Goal: Information Seeking & Learning: Learn about a topic

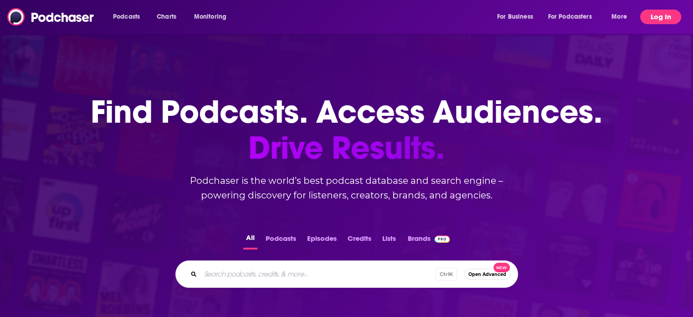
click at [647, 16] on button "Log In" at bounding box center [660, 17] width 41 height 15
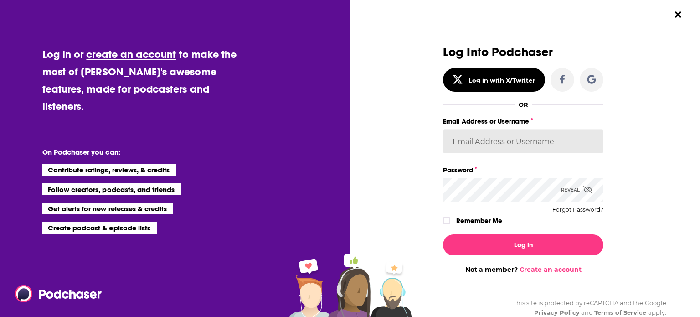
type input "StraussPodchaser"
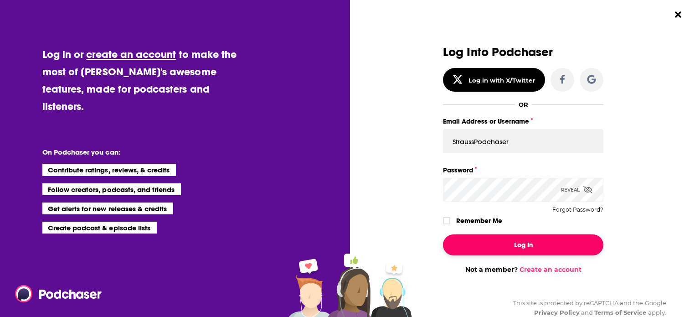
click at [520, 243] on button "Log In" at bounding box center [523, 244] width 160 height 21
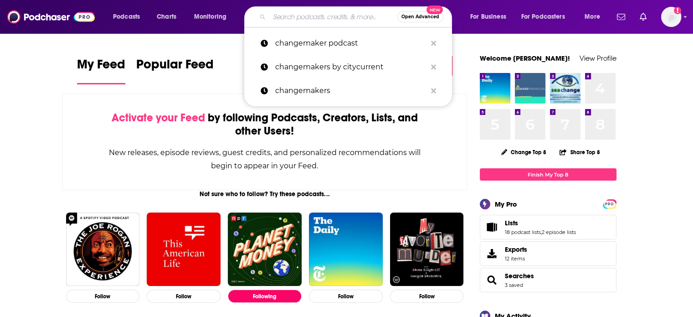
click at [324, 17] on input "Search podcasts, credits, & more..." at bounding box center [333, 17] width 128 height 15
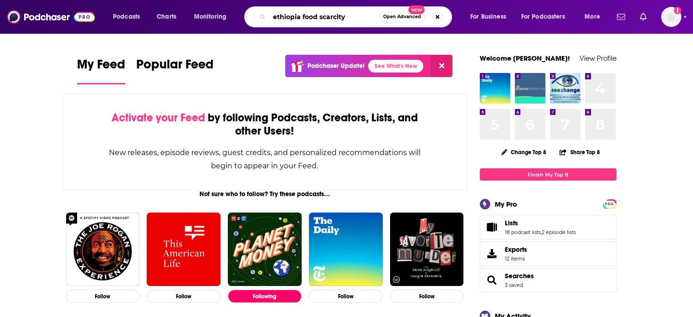
type input "ethiopia food scarcity"
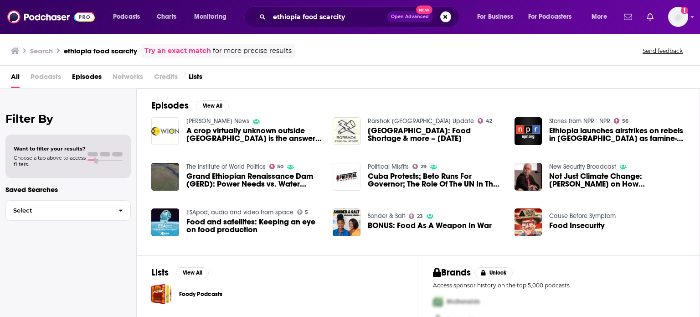
click at [205, 130] on span "A crop virtually unknown outside [GEOGRAPHIC_DATA] is the answer to food scarci…" at bounding box center [254, 134] width 136 height 15
click at [569, 135] on span "Ethiopia launches airstrikes on rebels in [GEOGRAPHIC_DATA] as famine-like cond…" at bounding box center [617, 134] width 136 height 15
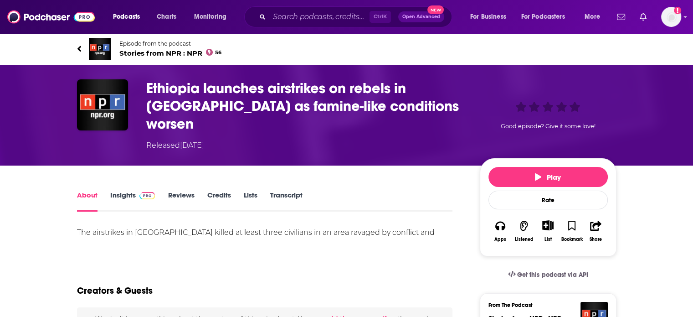
click at [182, 52] on span "Stories from NPR : NPR 56" at bounding box center [170, 53] width 103 height 9
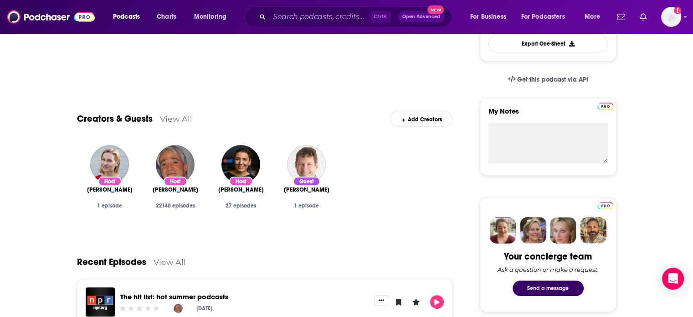
scroll to position [273, 0]
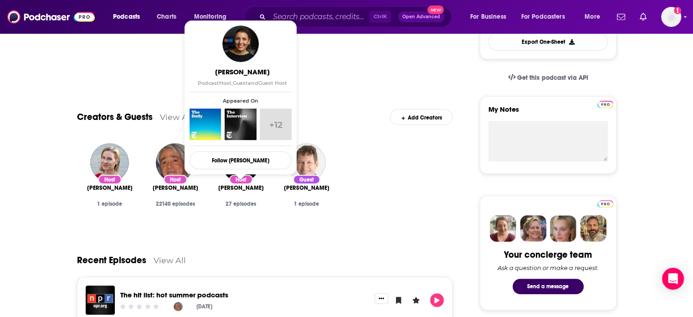
click at [240, 191] on span "[PERSON_NAME]" at bounding box center [241, 187] width 46 height 7
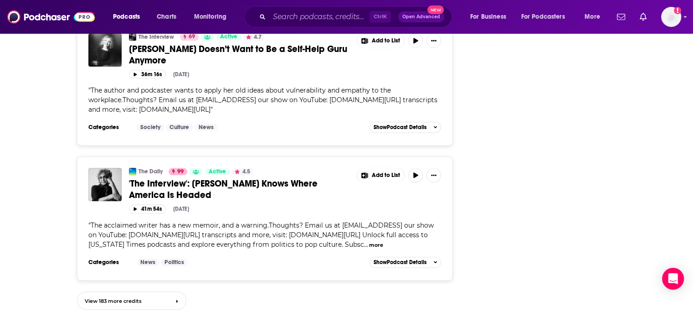
scroll to position [959, 0]
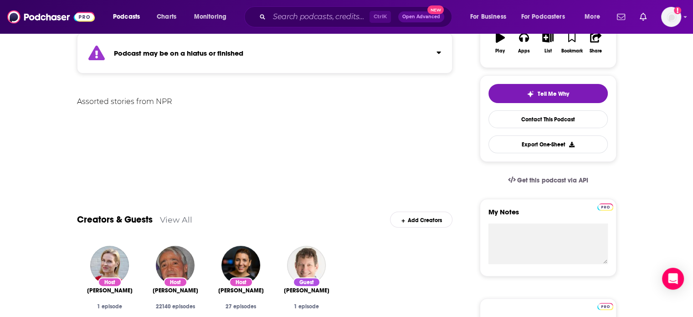
scroll to position [182, 0]
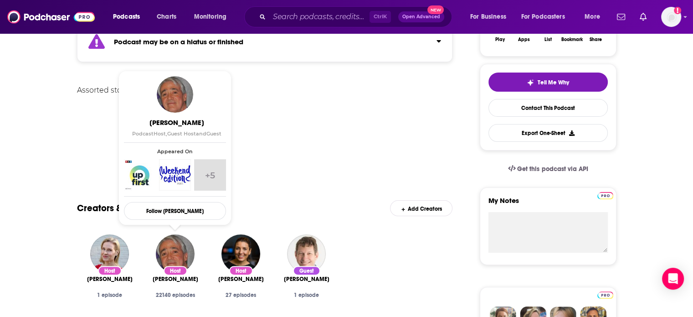
click at [177, 267] on div "Host" at bounding box center [176, 271] width 24 height 10
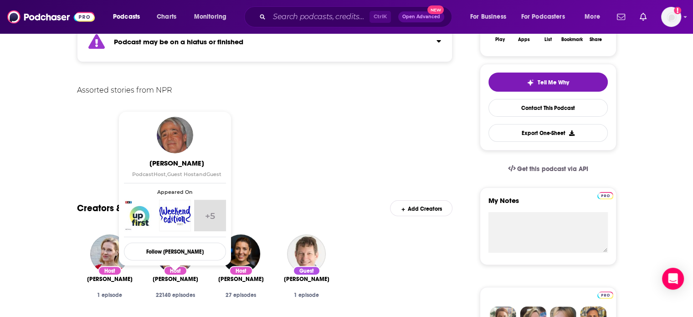
click at [174, 278] on span "[PERSON_NAME]" at bounding box center [176, 278] width 46 height 7
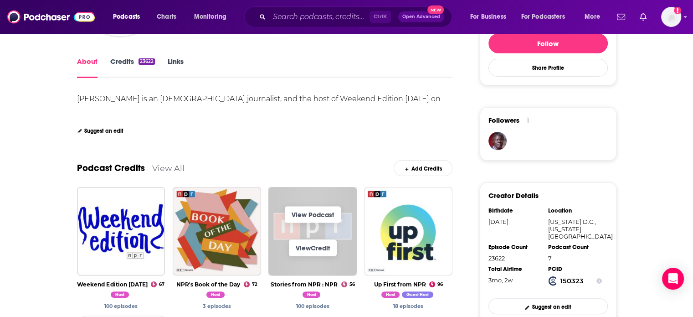
scroll to position [182, 0]
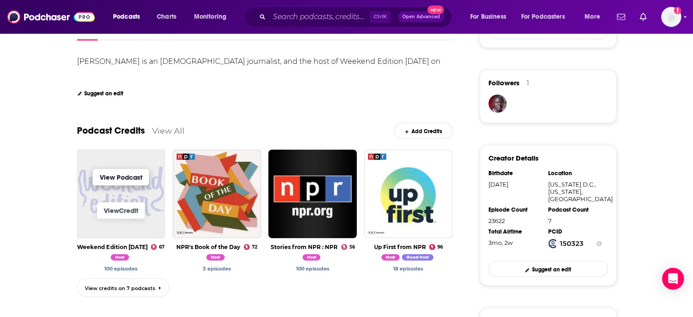
click at [112, 175] on link "View Podcast" at bounding box center [121, 177] width 56 height 16
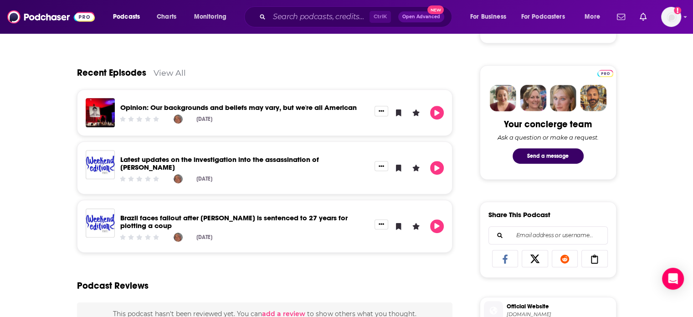
scroll to position [358, 0]
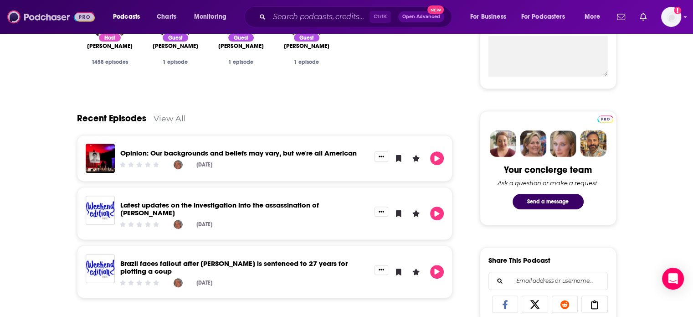
click at [38, 18] on img at bounding box center [50, 16] width 87 height 17
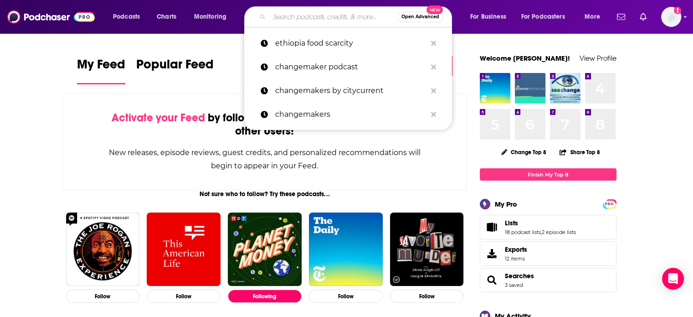
click at [309, 14] on input "Search podcasts, credits, & more..." at bounding box center [333, 17] width 128 height 15
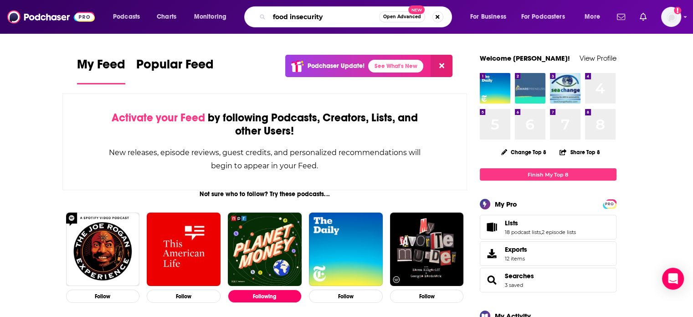
type input "food insecurity"
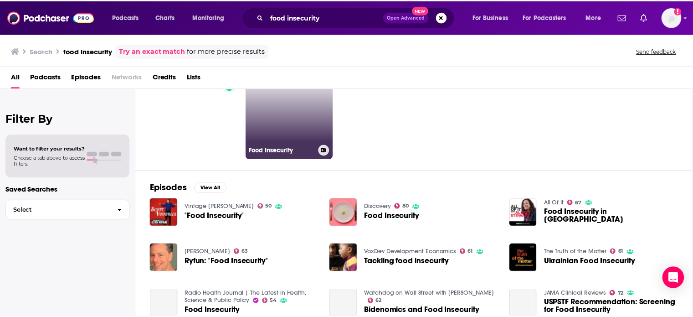
scroll to position [46, 0]
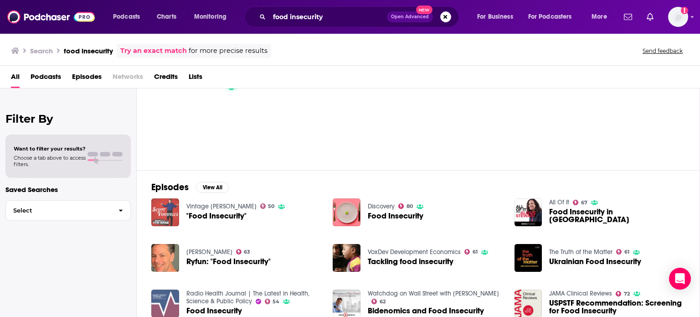
click at [168, 200] on img at bounding box center [165, 212] width 28 height 28
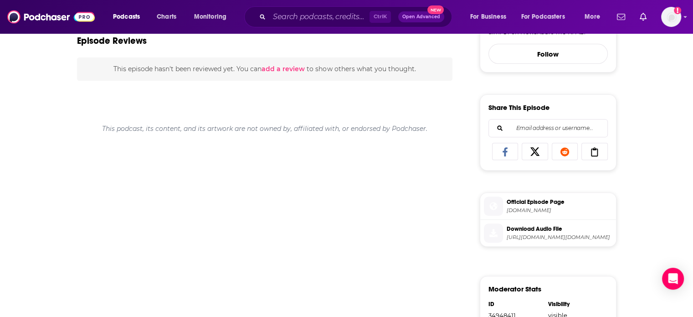
scroll to position [319, 0]
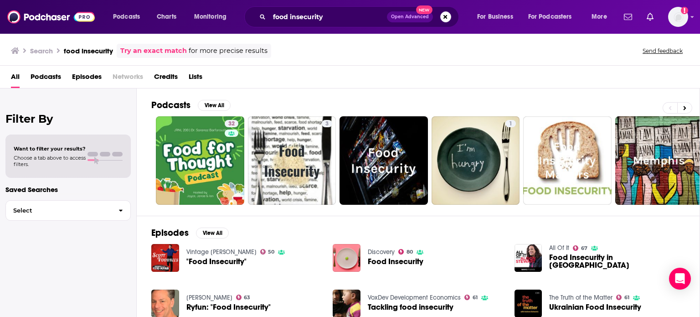
click at [386, 262] on span "Food Insecurity" at bounding box center [396, 261] width 56 height 8
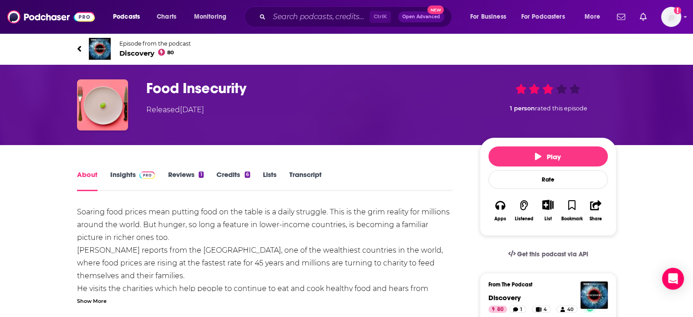
click at [142, 53] on span "Discovery 80" at bounding box center [155, 53] width 72 height 9
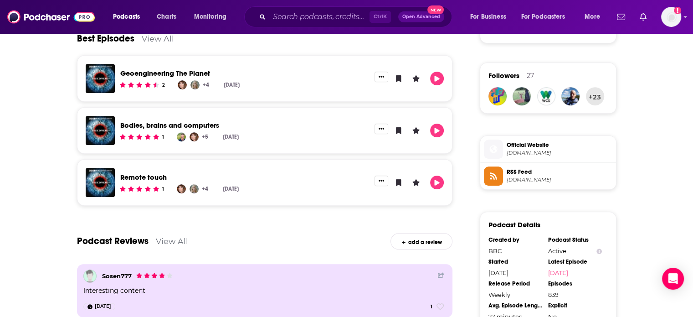
scroll to position [501, 0]
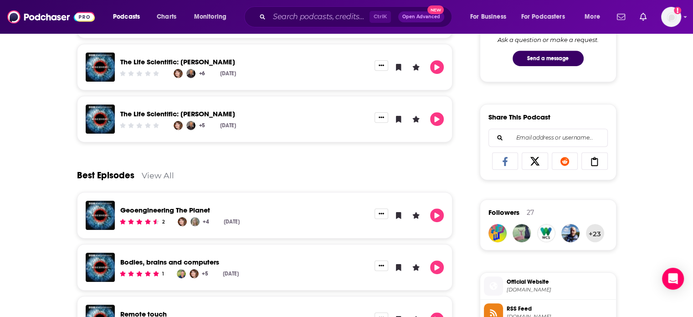
click at [136, 211] on link "Geoengineering The Planet" at bounding box center [165, 209] width 90 height 9
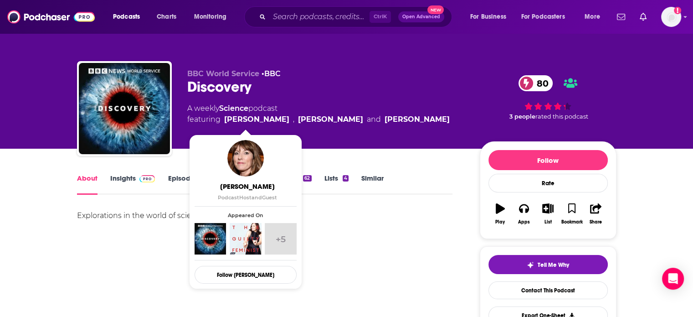
scroll to position [91, 0]
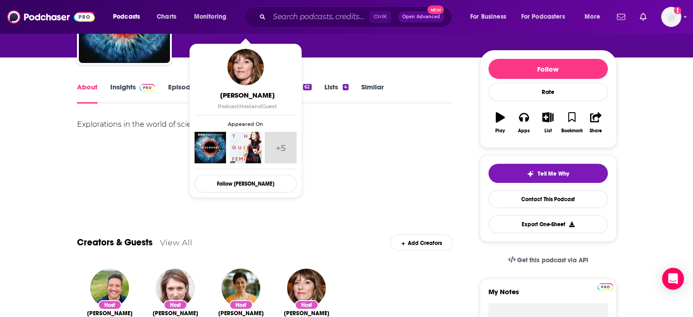
click at [376, 155] on div "Explorations in the world of science." at bounding box center [265, 150] width 376 height 64
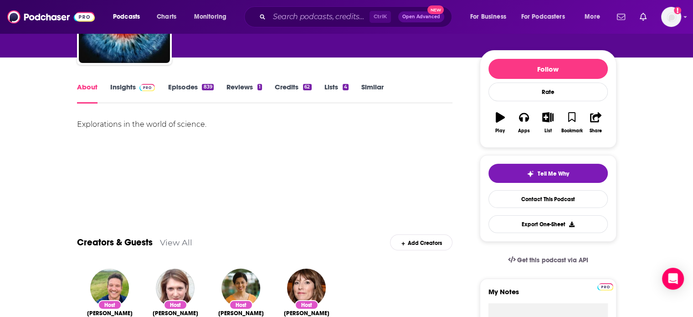
click at [342, 86] on link "Lists 4" at bounding box center [336, 92] width 24 height 21
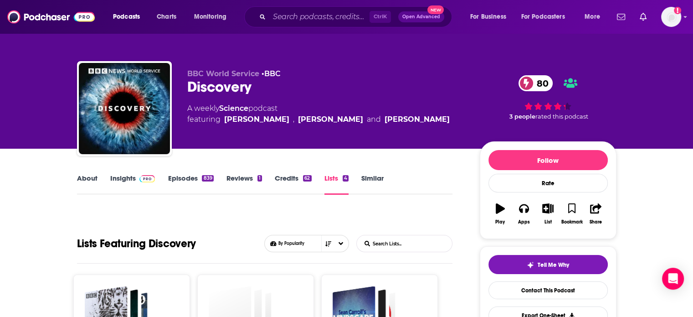
scroll to position [91, 0]
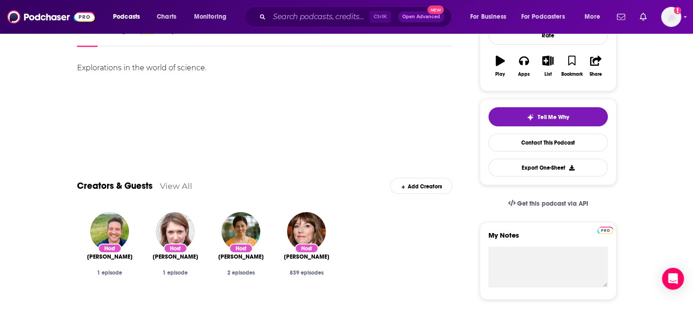
scroll to position [182, 0]
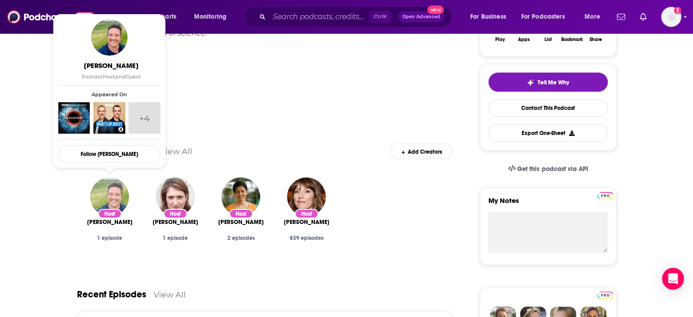
click at [118, 205] on img "Ben Garrod" at bounding box center [109, 196] width 39 height 39
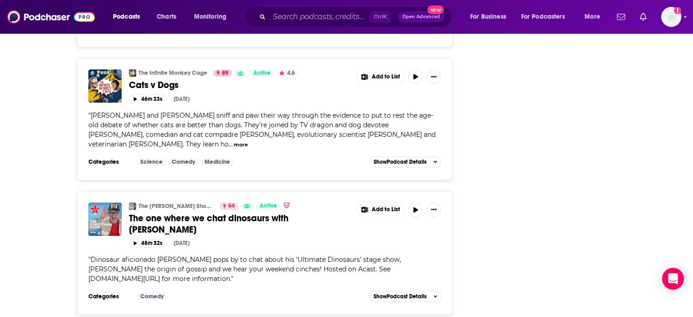
scroll to position [775, 0]
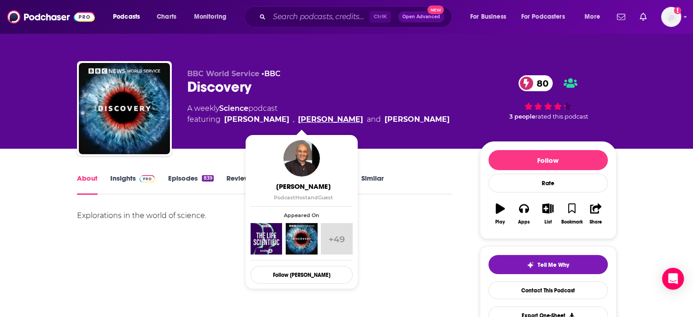
click at [298, 118] on link "[PERSON_NAME]" at bounding box center [330, 119] width 65 height 11
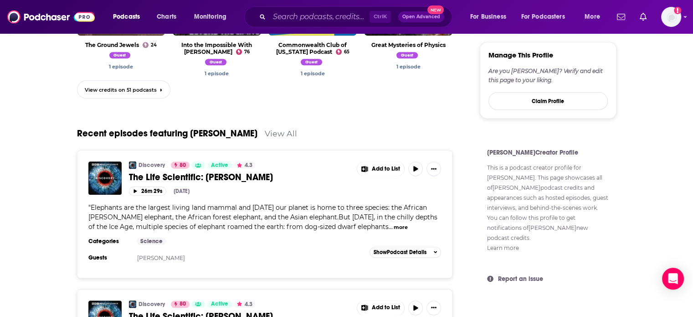
scroll to position [547, 0]
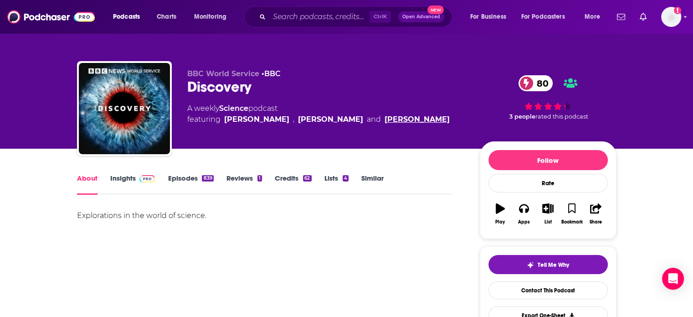
click at [385, 121] on link "[PERSON_NAME]" at bounding box center [417, 119] width 65 height 11
click at [246, 123] on link "[PERSON_NAME]" at bounding box center [256, 119] width 65 height 11
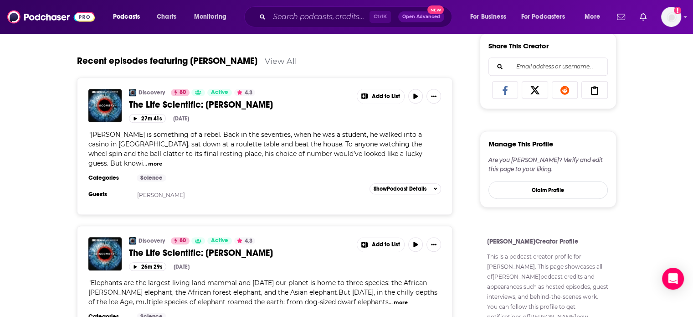
scroll to position [316, 0]
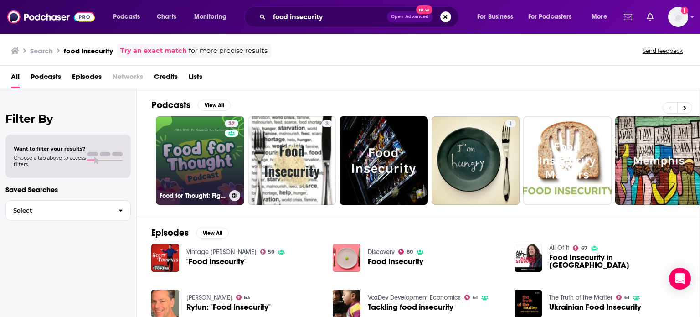
click at [197, 170] on link "32 Food for Thought: Fighting Food Insecurity on Campus" at bounding box center [200, 160] width 88 height 88
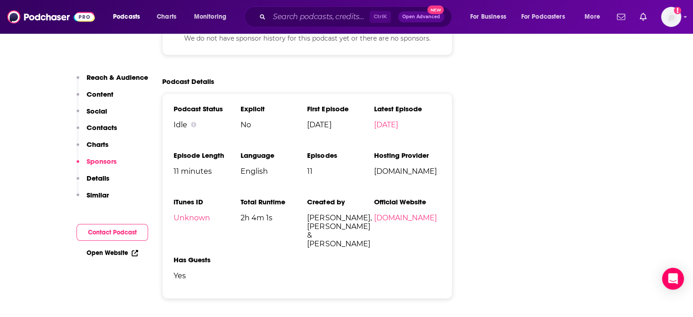
scroll to position [729, 0]
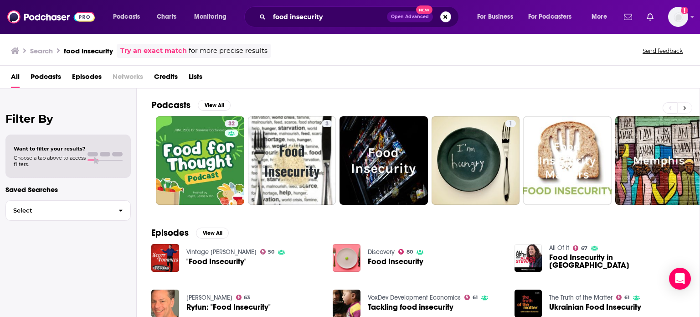
click at [686, 109] on icon at bounding box center [684, 108] width 3 height 6
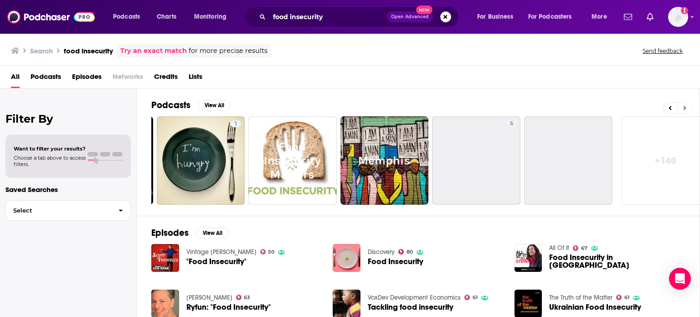
scroll to position [0, 288]
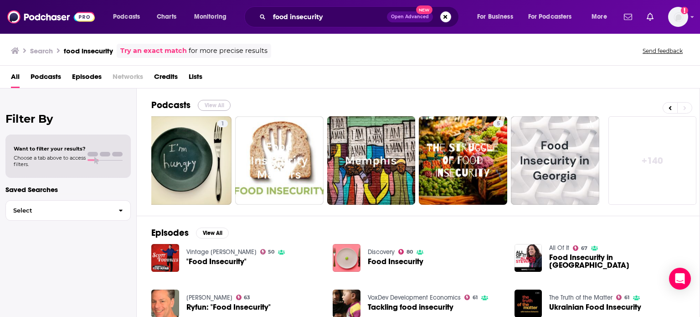
click at [213, 107] on button "View All" at bounding box center [214, 105] width 33 height 11
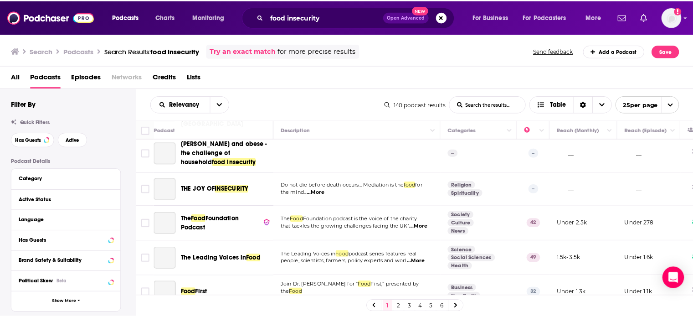
scroll to position [722, 0]
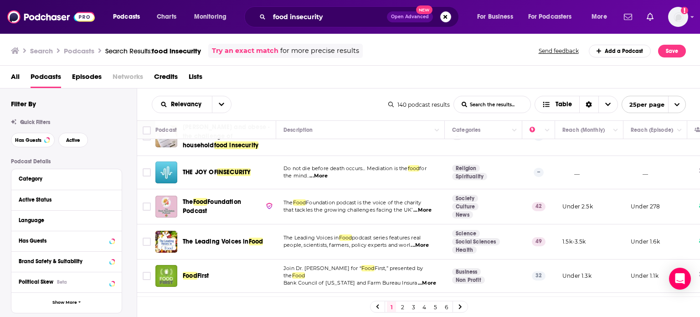
click at [405, 241] on span "people, scientists, farmers, policy experts and worl" at bounding box center [346, 244] width 127 height 6
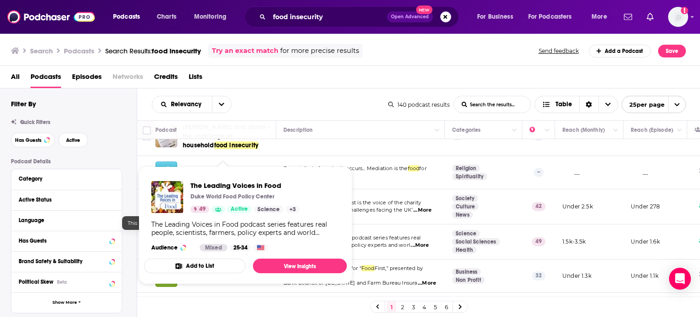
click at [238, 208] on span "Active" at bounding box center [239, 209] width 17 height 9
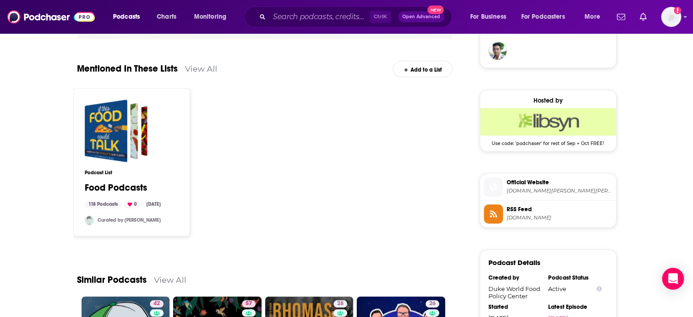
scroll to position [820, 0]
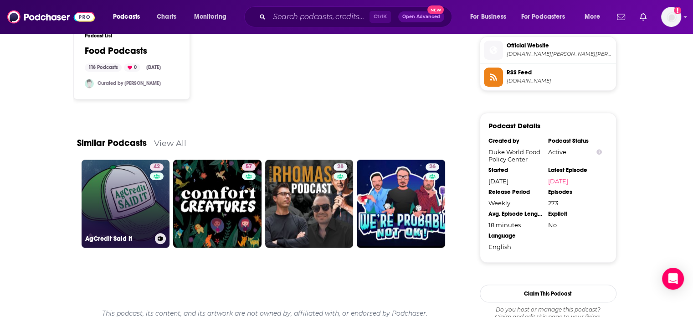
click at [134, 197] on link "42 AgCredit Said It" at bounding box center [126, 203] width 88 height 88
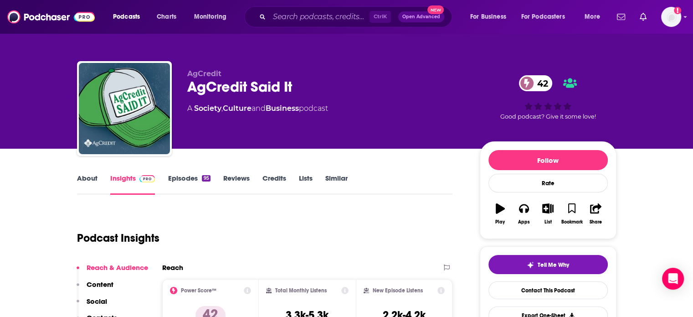
click at [178, 178] on link "Episodes 95" at bounding box center [189, 184] width 42 height 21
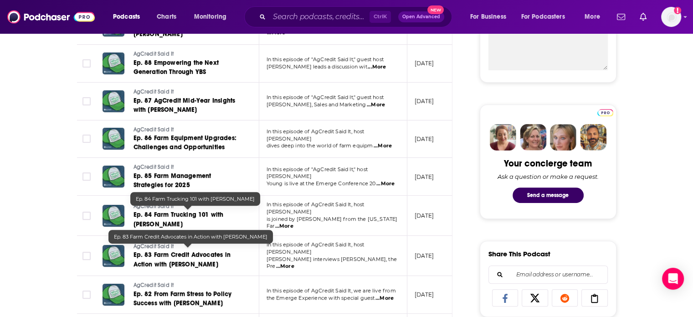
scroll to position [592, 0]
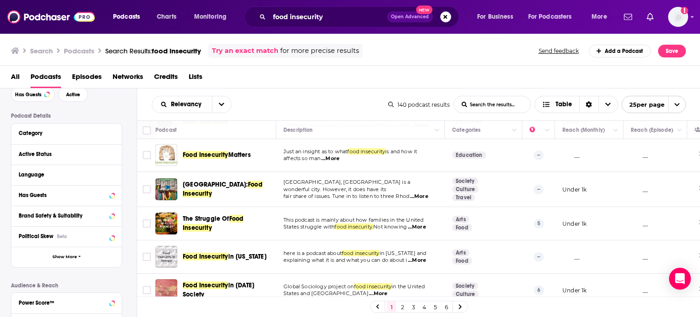
scroll to position [91, 0]
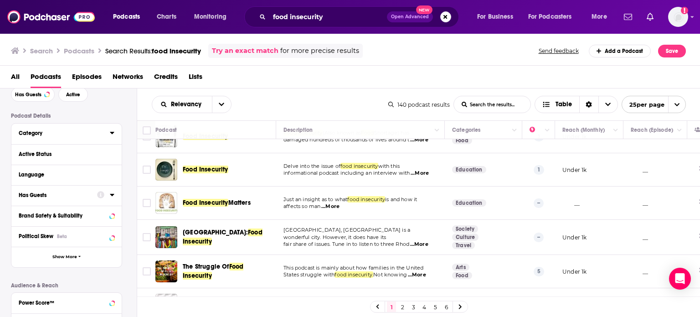
click at [112, 129] on div at bounding box center [112, 132] width 5 height 11
click at [112, 134] on icon at bounding box center [112, 133] width 4 height 2
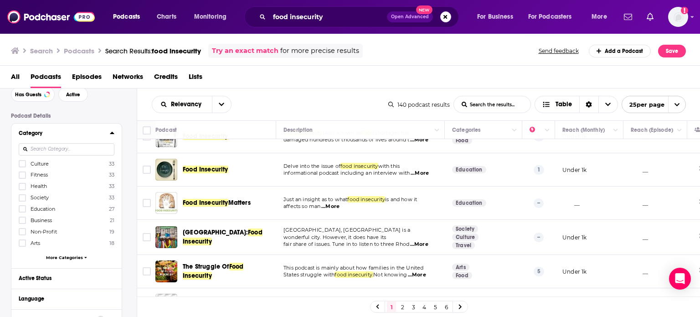
click at [53, 258] on span "More Categories" at bounding box center [64, 257] width 37 height 5
click at [20, 267] on icon at bounding box center [22, 265] width 5 height 5
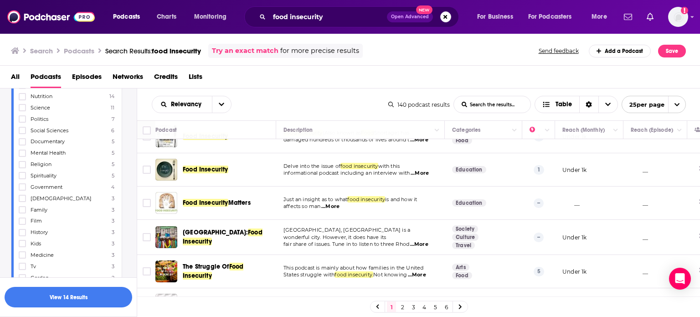
scroll to position [205, 0]
click at [20, 128] on icon at bounding box center [22, 128] width 5 height 5
click at [22, 130] on icon at bounding box center [22, 129] width 5 height 4
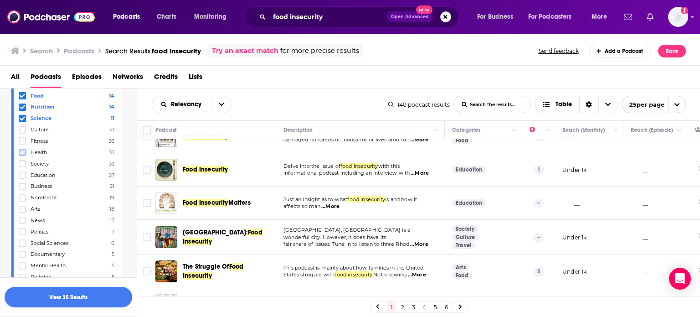
click at [20, 152] on icon at bounding box center [22, 152] width 5 height 4
click at [53, 301] on button "button" at bounding box center [69, 297] width 128 height 21
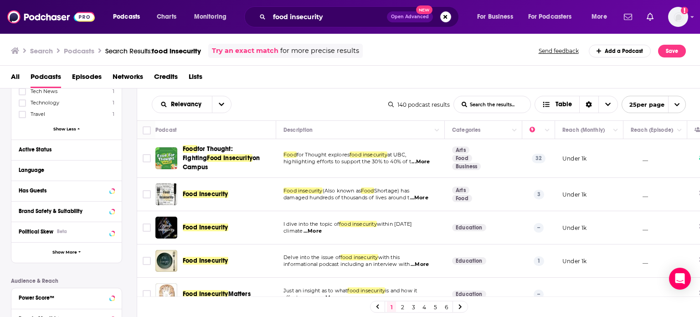
scroll to position [569, 0]
click at [113, 149] on icon at bounding box center [112, 150] width 5 height 7
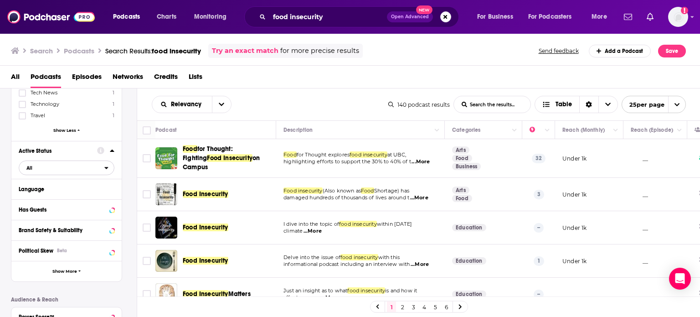
click at [110, 169] on div "open menu" at bounding box center [109, 167] width 10 height 6
click at [36, 197] on span "Active" at bounding box center [48, 197] width 50 height 5
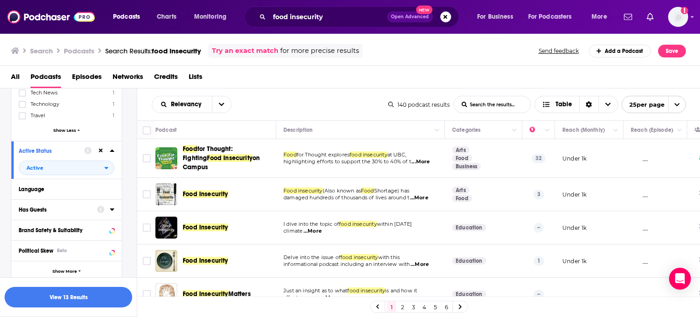
click at [110, 209] on icon at bounding box center [112, 209] width 4 height 2
click at [40, 227] on span "All" at bounding box center [61, 227] width 85 height 12
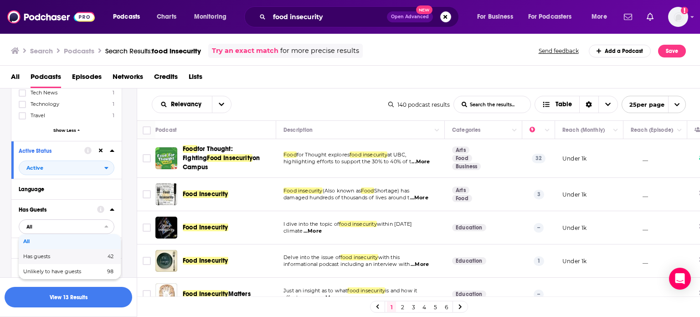
click at [37, 255] on span "Has guests" at bounding box center [50, 256] width 55 height 5
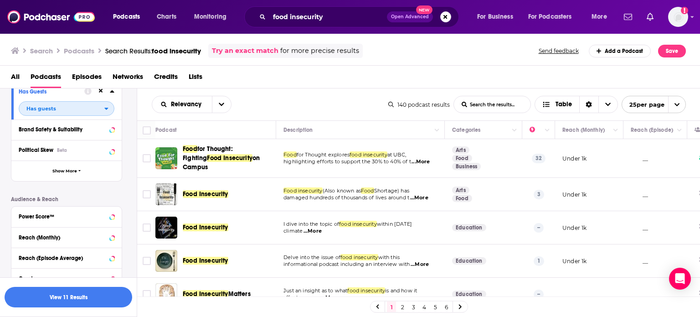
scroll to position [706, 0]
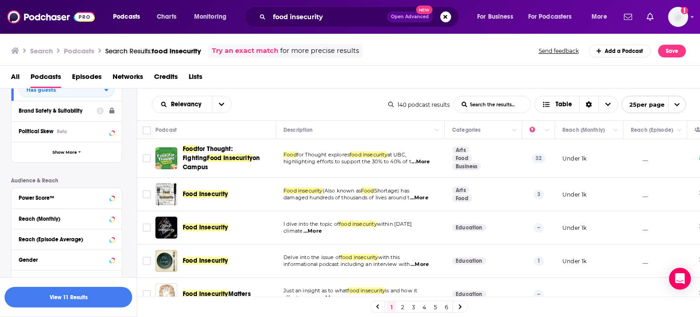
click at [82, 109] on div "Brand Safety & Suitability" at bounding box center [55, 111] width 72 height 6
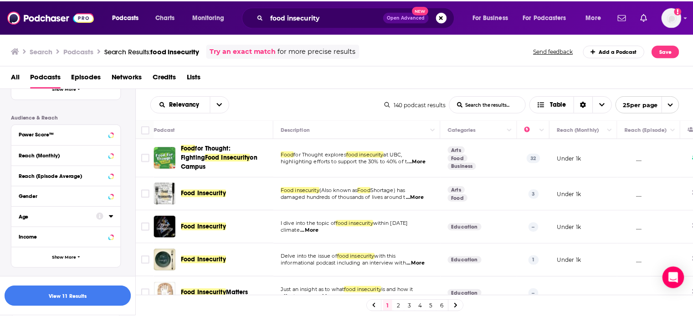
scroll to position [791, 0]
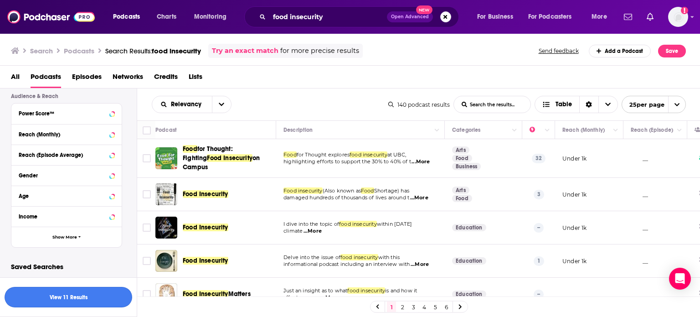
click at [75, 293] on button "View 11 Results" at bounding box center [69, 297] width 128 height 21
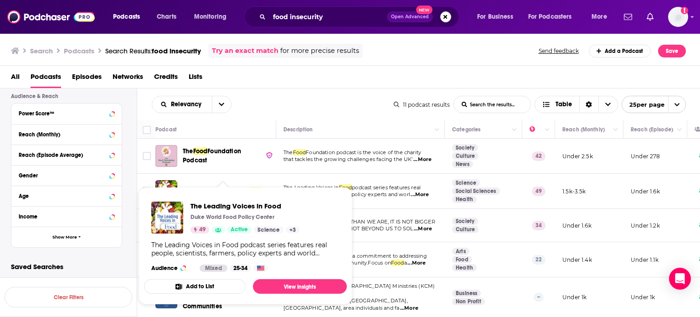
click at [242, 188] on span "The Leading Voices in Food Duke World Food Policy Center 49 Active Science + 3 …" at bounding box center [245, 246] width 203 height 118
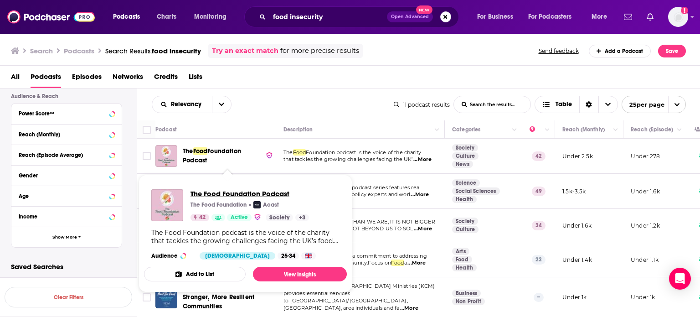
click at [246, 195] on span "The Food Foundation Podcast" at bounding box center [249, 193] width 118 height 9
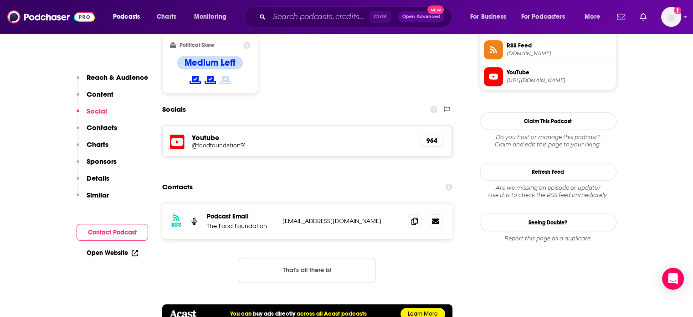
scroll to position [683, 0]
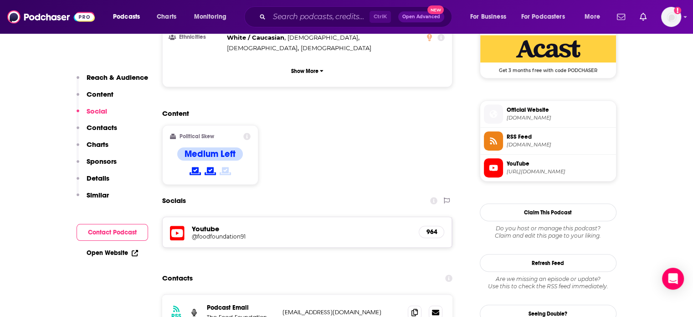
drag, startPoint x: 121, startPoint y: 228, endPoint x: 105, endPoint y: 231, distance: 15.8
click at [105, 231] on button "Contact Podcast" at bounding box center [113, 232] width 72 height 17
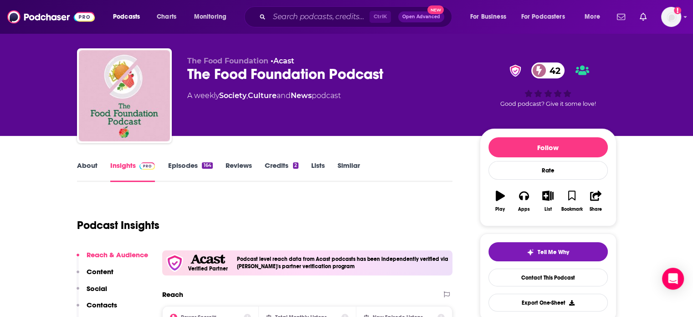
scroll to position [0, 0]
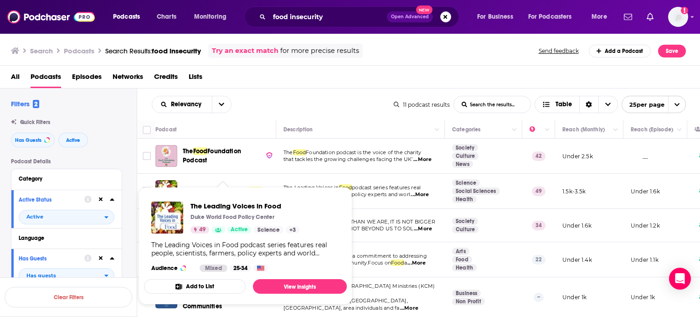
click at [253, 194] on div "Podcasts Charts Monitoring food insecurity Open Advanced New For Business For P…" at bounding box center [350, 158] width 700 height 317
click at [206, 208] on span "The Leading Voices in Food" at bounding box center [244, 205] width 109 height 9
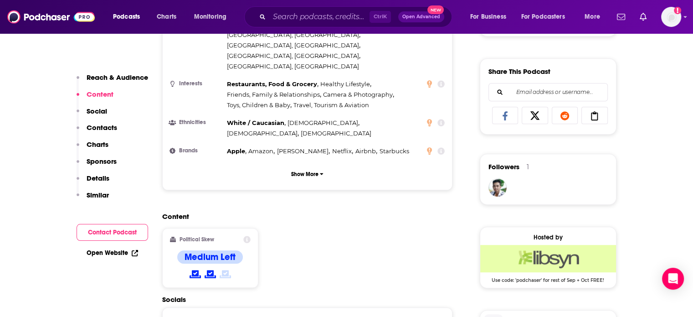
scroll to position [638, 0]
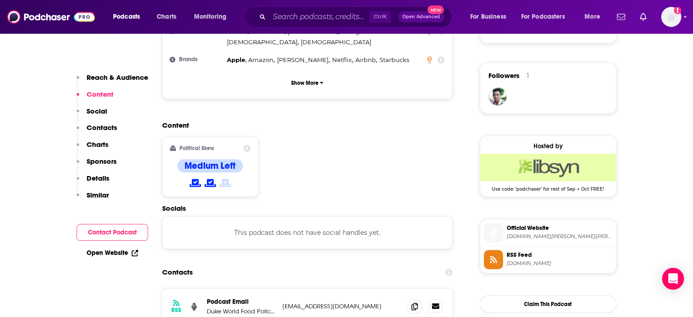
click at [436, 303] on icon at bounding box center [435, 305] width 7 height 5
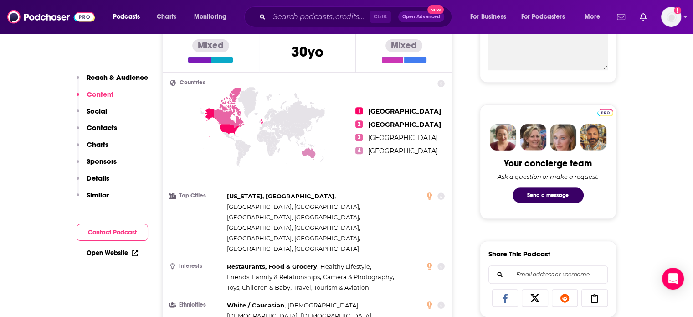
scroll to position [91, 0]
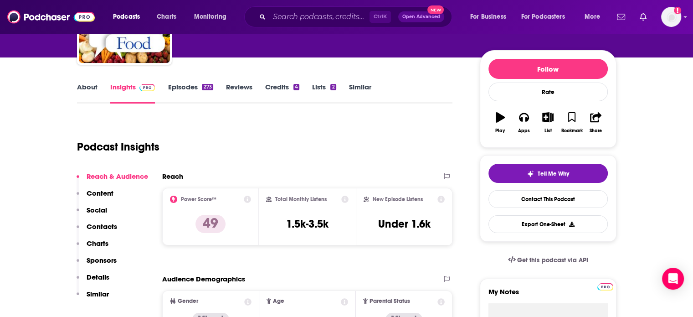
click at [184, 88] on link "Episodes 273" at bounding box center [190, 92] width 45 height 21
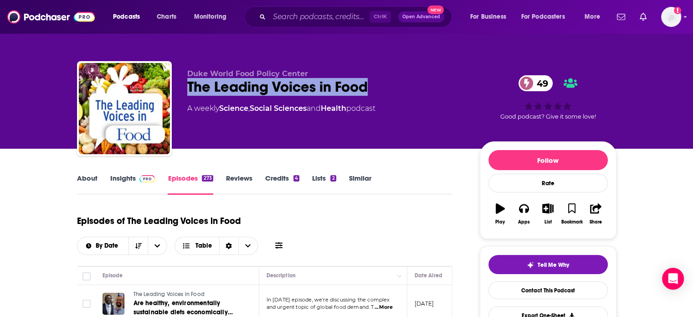
drag, startPoint x: 385, startPoint y: 84, endPoint x: 190, endPoint y: 90, distance: 196.0
click at [190, 90] on div "The Leading Voices in Food 49" at bounding box center [326, 87] width 278 height 18
click at [381, 86] on div "The Leading Voices in Food 49" at bounding box center [326, 87] width 278 height 18
drag, startPoint x: 374, startPoint y: 88, endPoint x: 186, endPoint y: 76, distance: 188.1
click at [186, 76] on div "Duke World Food Policy Center The Leading Voices in Food 49 A weekly Science , …" at bounding box center [346, 110] width 539 height 98
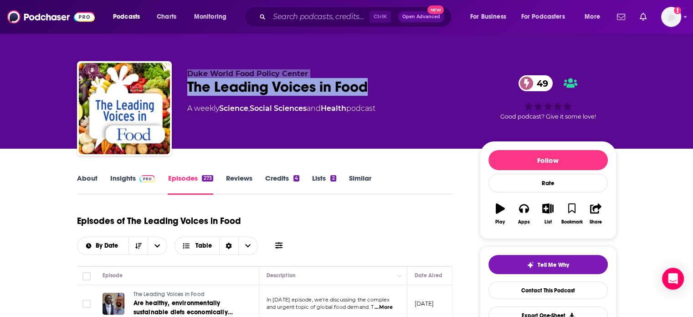
copy div "Duke World Food Policy Center The Leading Voices in Food"
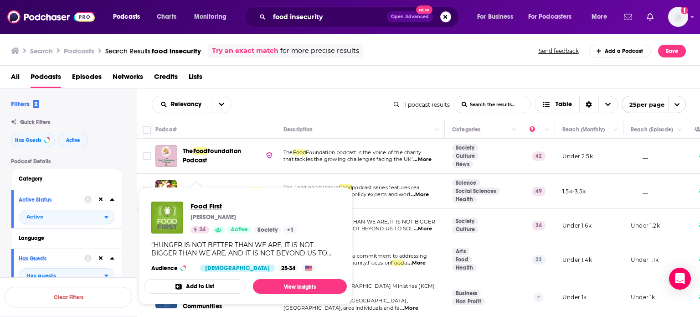
click at [219, 203] on span "Food First" at bounding box center [243, 205] width 107 height 9
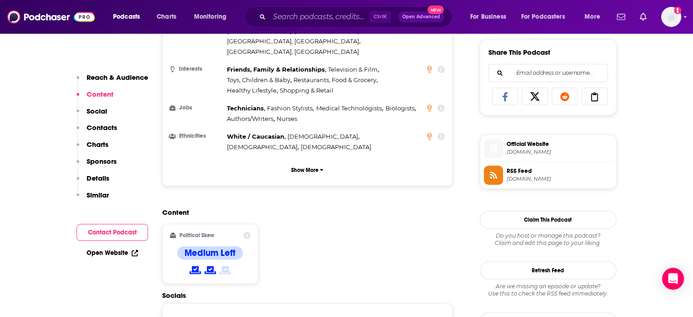
scroll to position [683, 0]
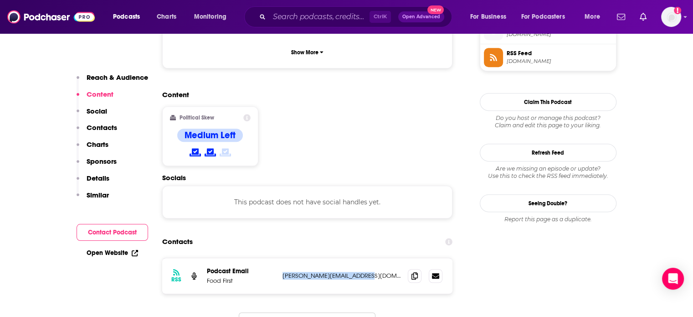
drag, startPoint x: 373, startPoint y: 220, endPoint x: 266, endPoint y: 220, distance: 107.1
click at [0, 0] on div "Podcast Email Food First [PERSON_NAME][EMAIL_ADDRESS][DOMAIN_NAME] [PERSON_NAME…" at bounding box center [0, 0] width 0 height 0
copy div "[PERSON_NAME][EMAIL_ADDRESS][DOMAIN_NAME]"
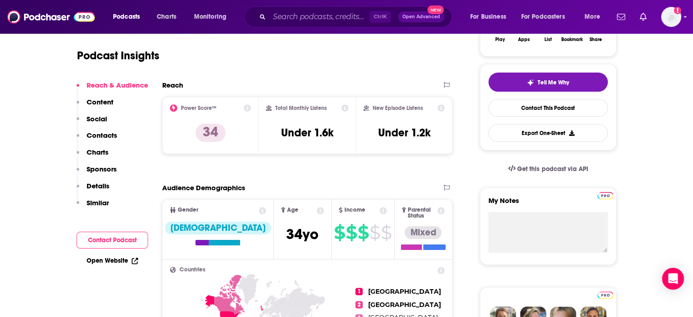
scroll to position [46, 0]
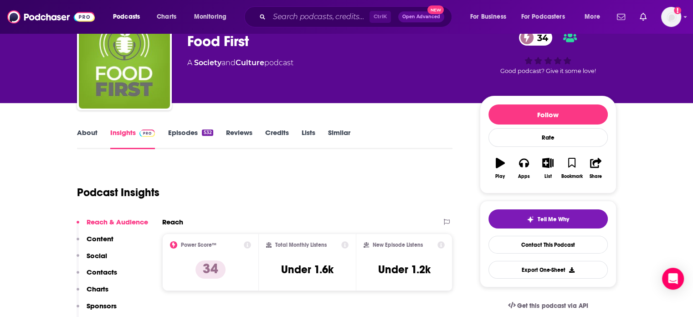
click at [184, 134] on link "Episodes 532" at bounding box center [190, 138] width 45 height 21
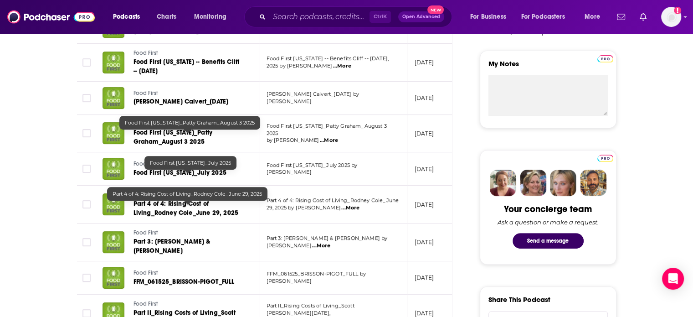
scroll to position [46, 0]
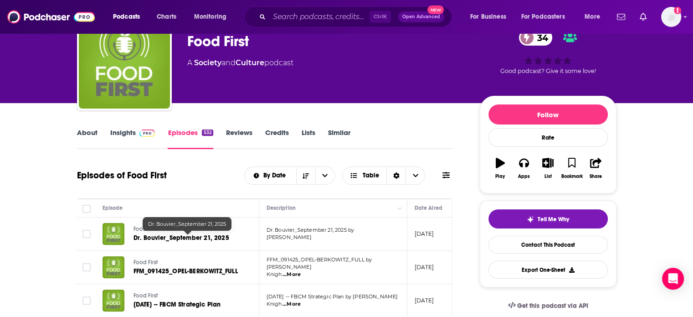
click at [156, 236] on span "Dr. Bouvier_September 21, 2025" at bounding box center [181, 238] width 96 height 8
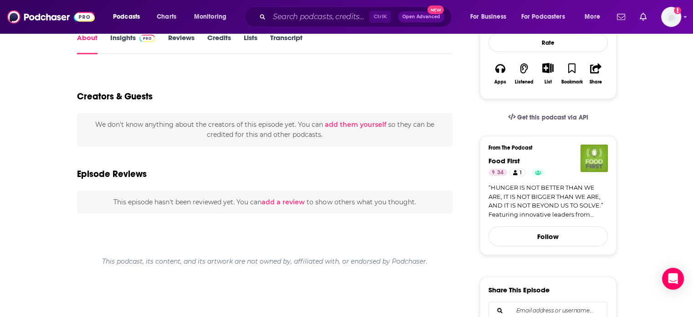
scroll to position [46, 0]
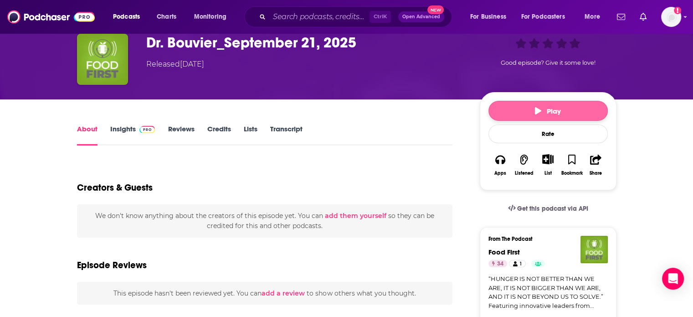
click at [535, 112] on icon "button" at bounding box center [538, 110] width 6 height 7
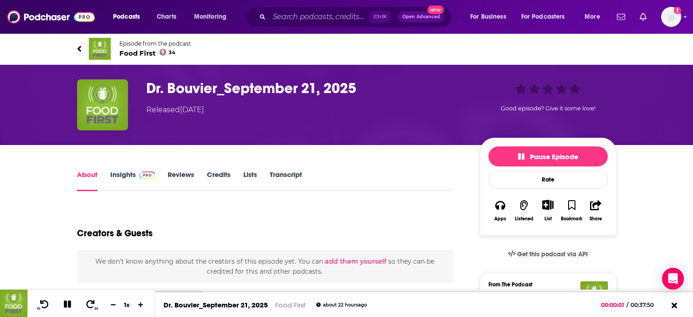
scroll to position [46, 0]
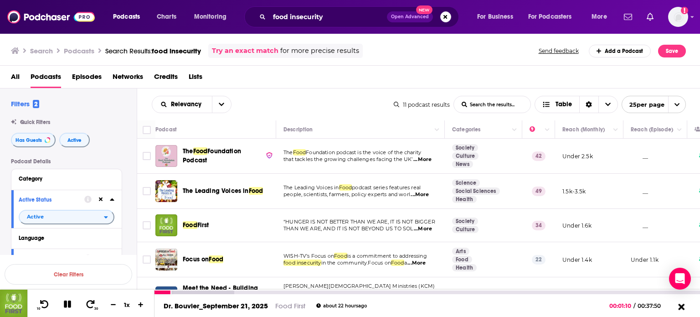
click at [685, 307] on icon at bounding box center [680, 306] width 11 height 9
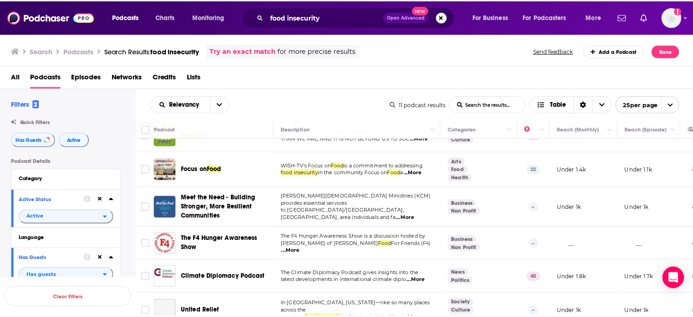
scroll to position [91, 0]
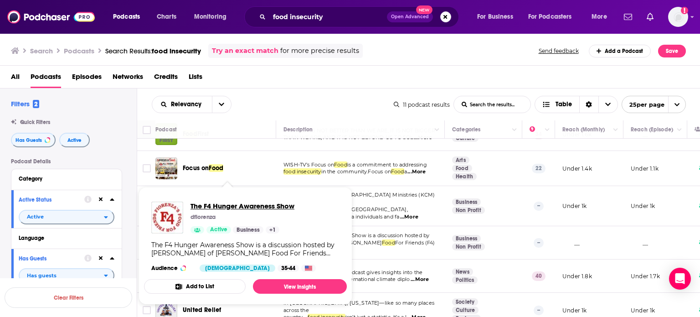
click at [261, 206] on span "The F4 Hunger Awareness Show" at bounding box center [242, 205] width 104 height 9
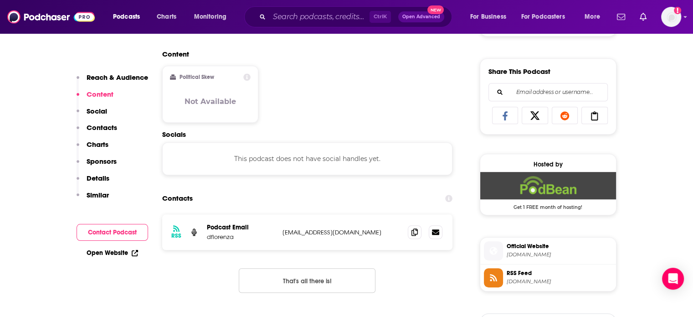
scroll to position [410, 0]
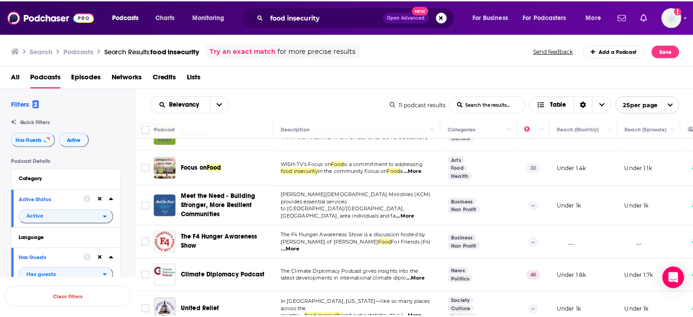
scroll to position [137, 0]
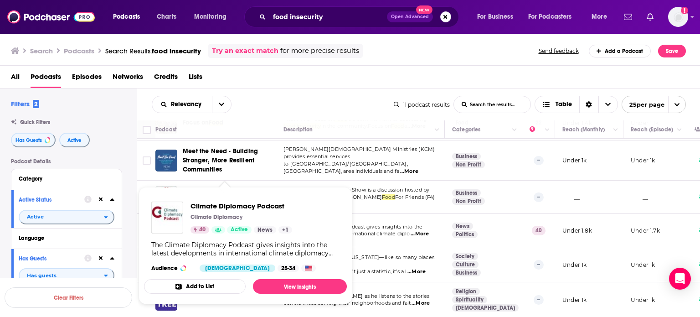
click at [231, 199] on div "Climate Diplomacy Podcast Climate Diplomacy 40 Active News + 1 The Climate Dipl…" at bounding box center [245, 236] width 203 height 85
click at [226, 206] on span "Climate Diplomacy Podcast" at bounding box center [241, 205] width 102 height 9
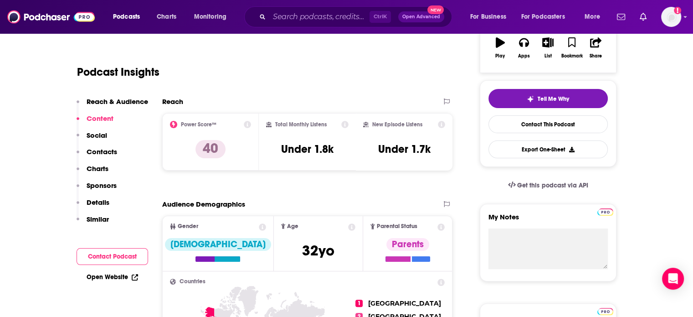
scroll to position [46, 0]
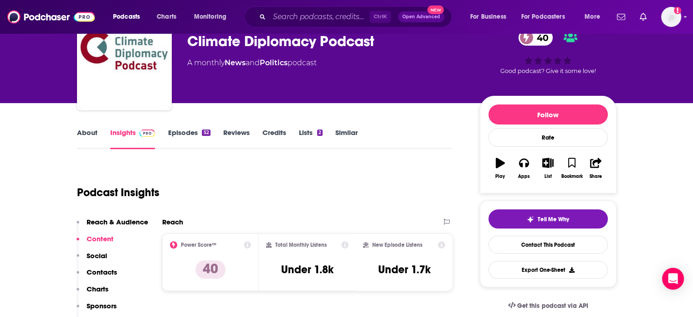
click at [177, 130] on link "Episodes 52" at bounding box center [189, 138] width 42 height 21
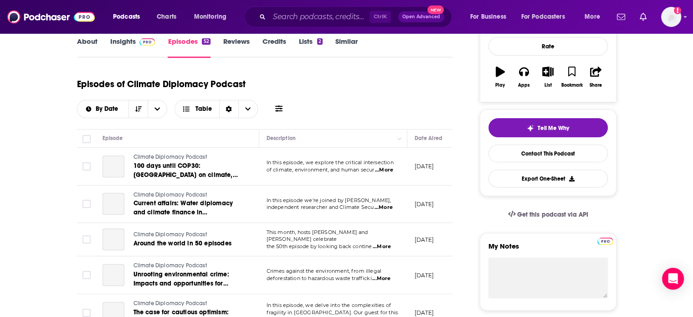
scroll to position [182, 0]
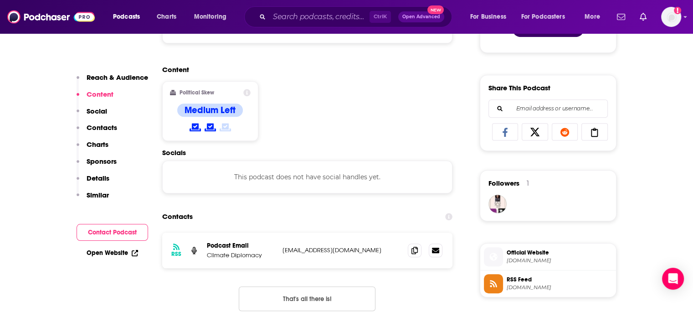
scroll to position [547, 0]
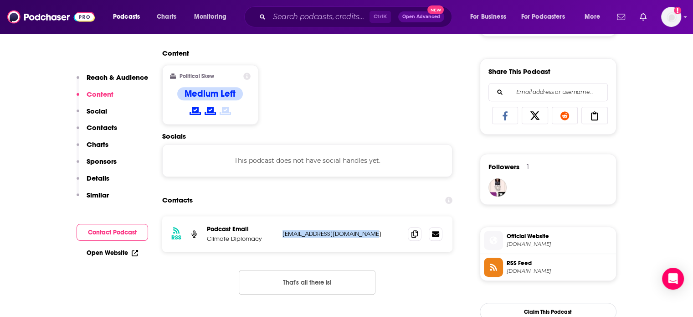
drag, startPoint x: 379, startPoint y: 236, endPoint x: 467, endPoint y: 250, distance: 89.9
click at [282, 233] on p "climatediplomacy@adelphi.de" at bounding box center [341, 234] width 118 height 8
copy p "climatediplomacy@adelphi.de"
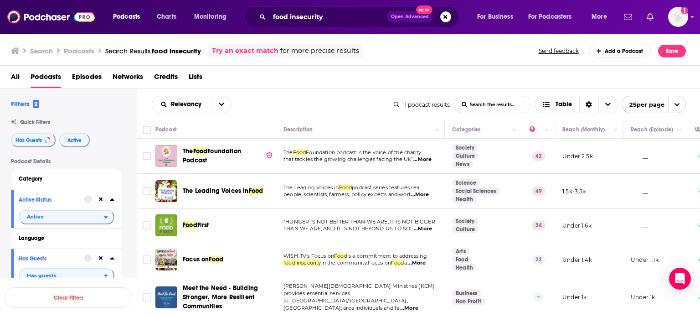
click at [31, 49] on h3 "Search" at bounding box center [41, 50] width 23 height 9
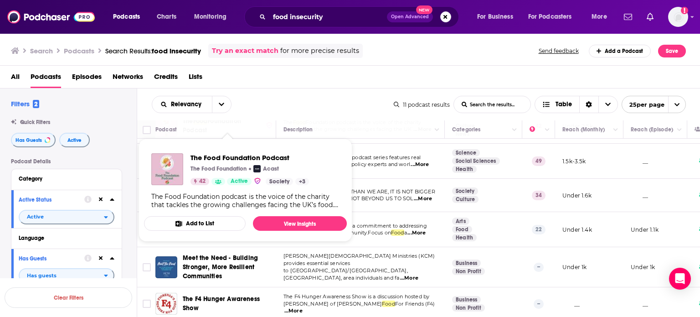
scroll to position [46, 0]
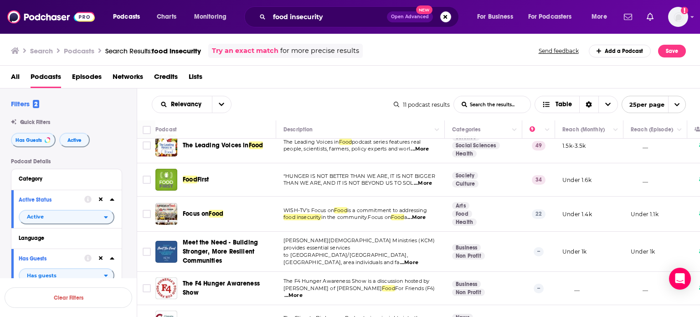
click at [36, 50] on h3 "Search" at bounding box center [41, 50] width 23 height 9
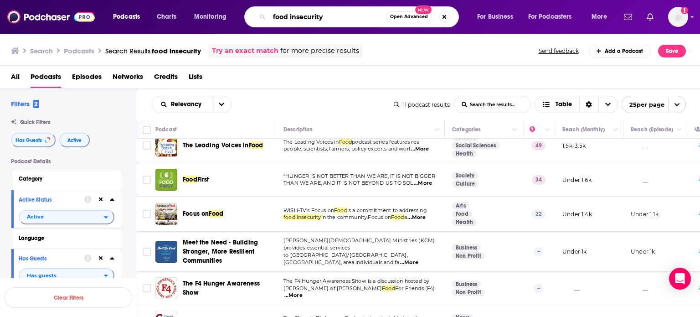
drag, startPoint x: 297, startPoint y: 15, endPoint x: 316, endPoint y: 14, distance: 19.2
click at [299, 15] on input "food insecurity" at bounding box center [327, 17] width 117 height 15
drag, startPoint x: 317, startPoint y: 14, endPoint x: 182, endPoint y: 14, distance: 134.9
click at [182, 14] on div "Podcasts Charts Monitoring food insecurity Open Advanced New For Business For P…" at bounding box center [361, 16] width 509 height 21
type input "the development"
